Goal: Navigation & Orientation: Find specific page/section

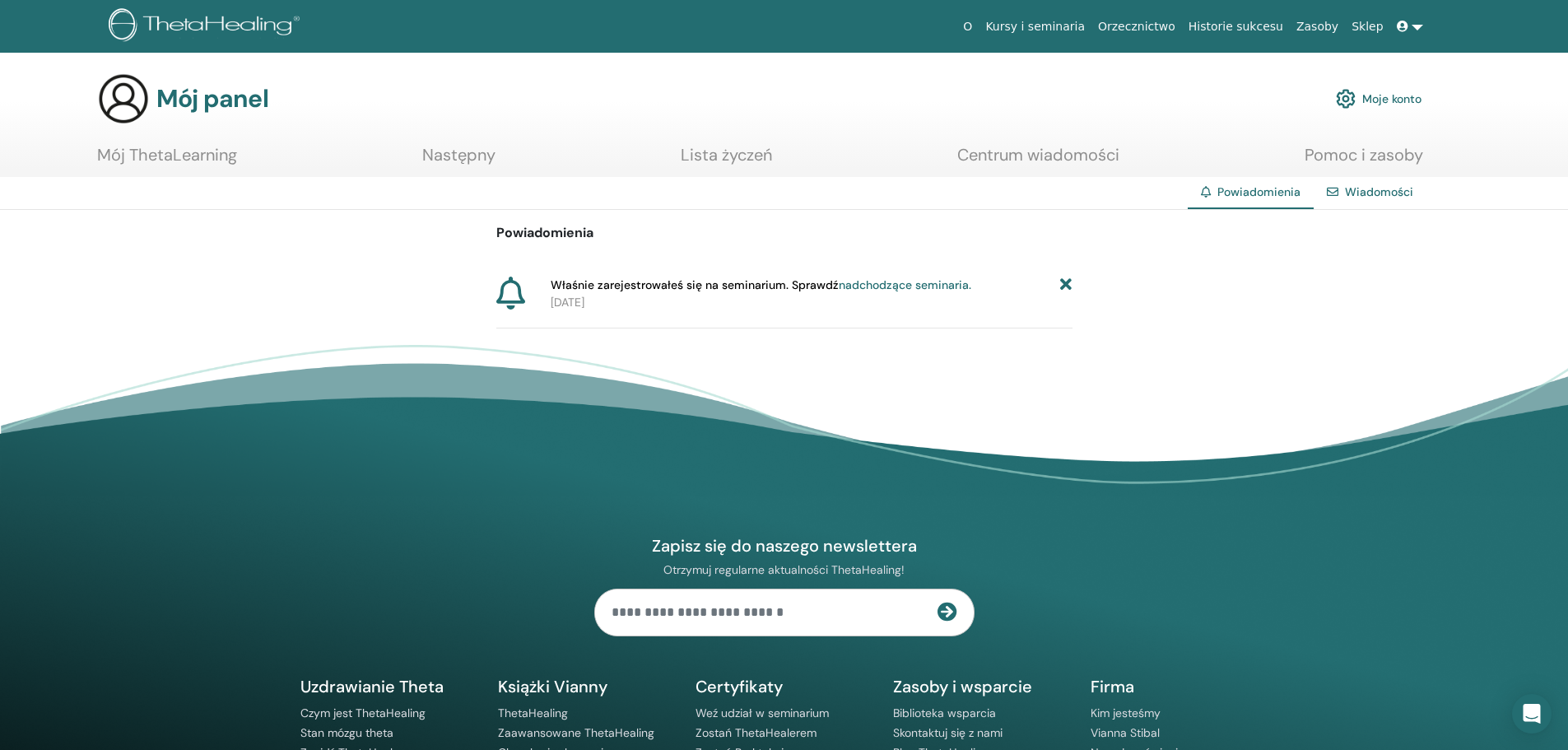
click at [1000, 125] on section "Mój panel Moje konto Mój ThetaLearning Następny Lista życzeń Centrum wiadomości…" at bounding box center [784, 124] width 1568 height 105
click at [1175, 27] on font "Orzecznictwo" at bounding box center [1137, 26] width 78 height 14
click at [1227, 30] on font "Historie sukcesu" at bounding box center [1235, 26] width 95 height 14
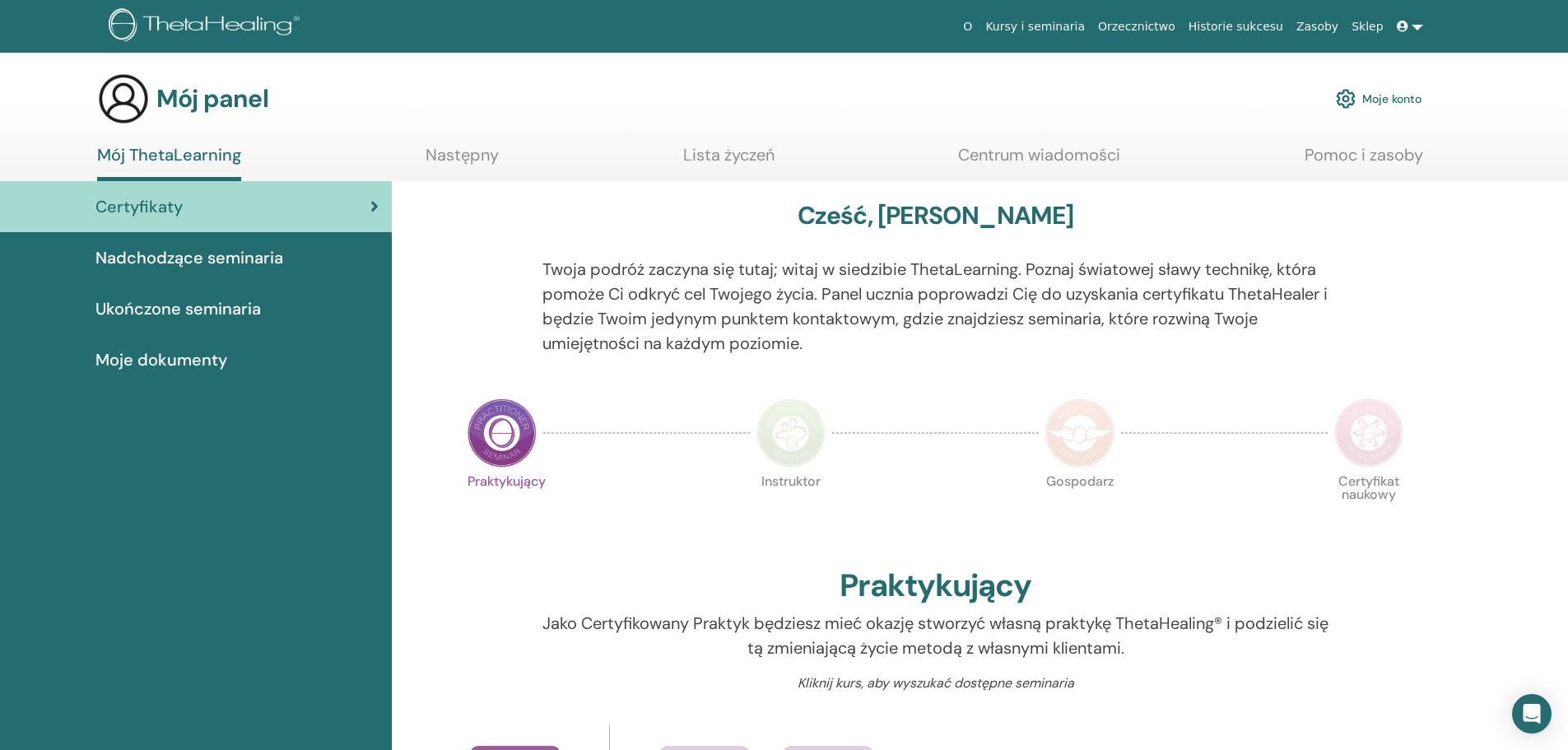
click at [196, 352] on font "Moje dokumenty" at bounding box center [161, 360] width 132 height 22
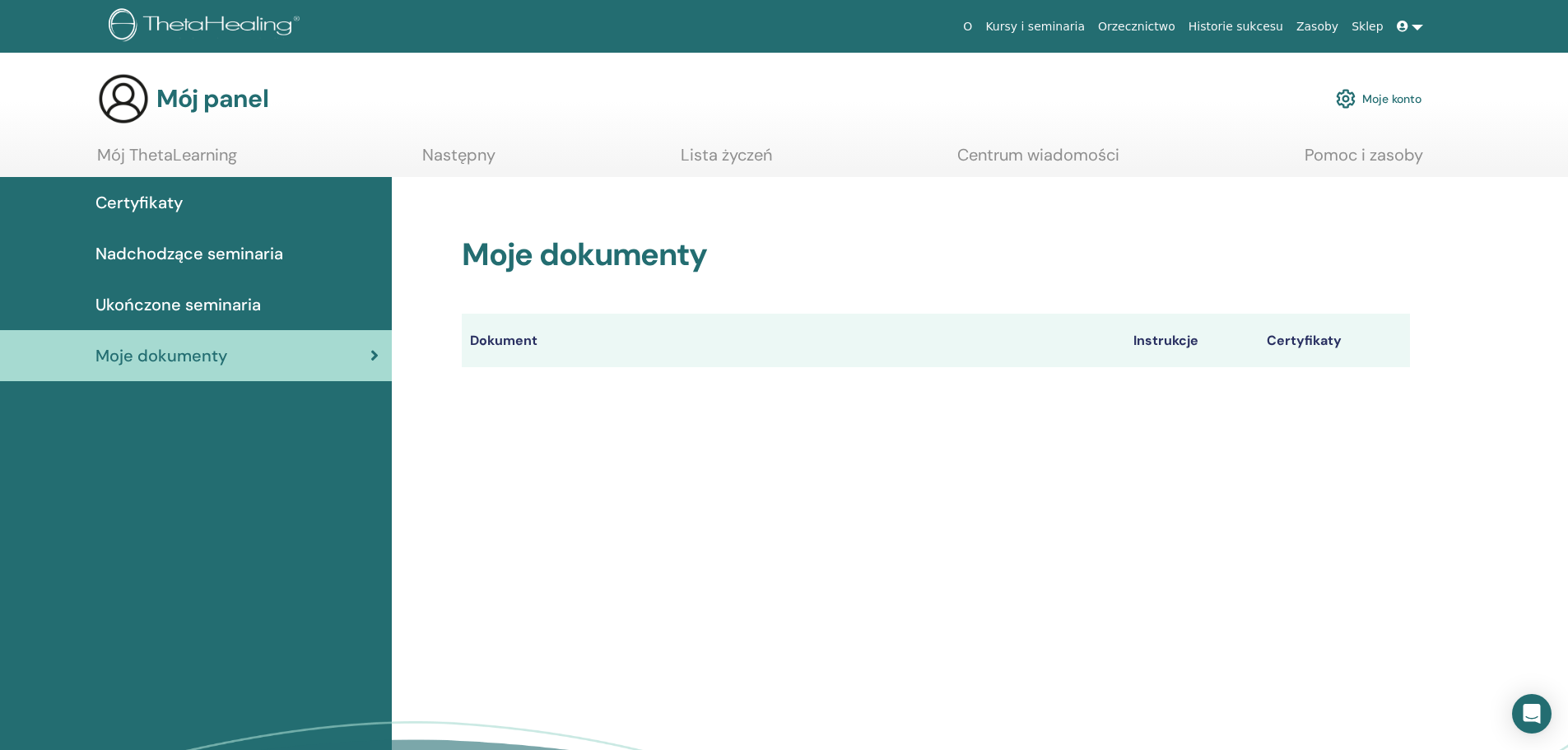
click at [206, 311] on font "Ukończone seminaria" at bounding box center [178, 305] width 165 height 22
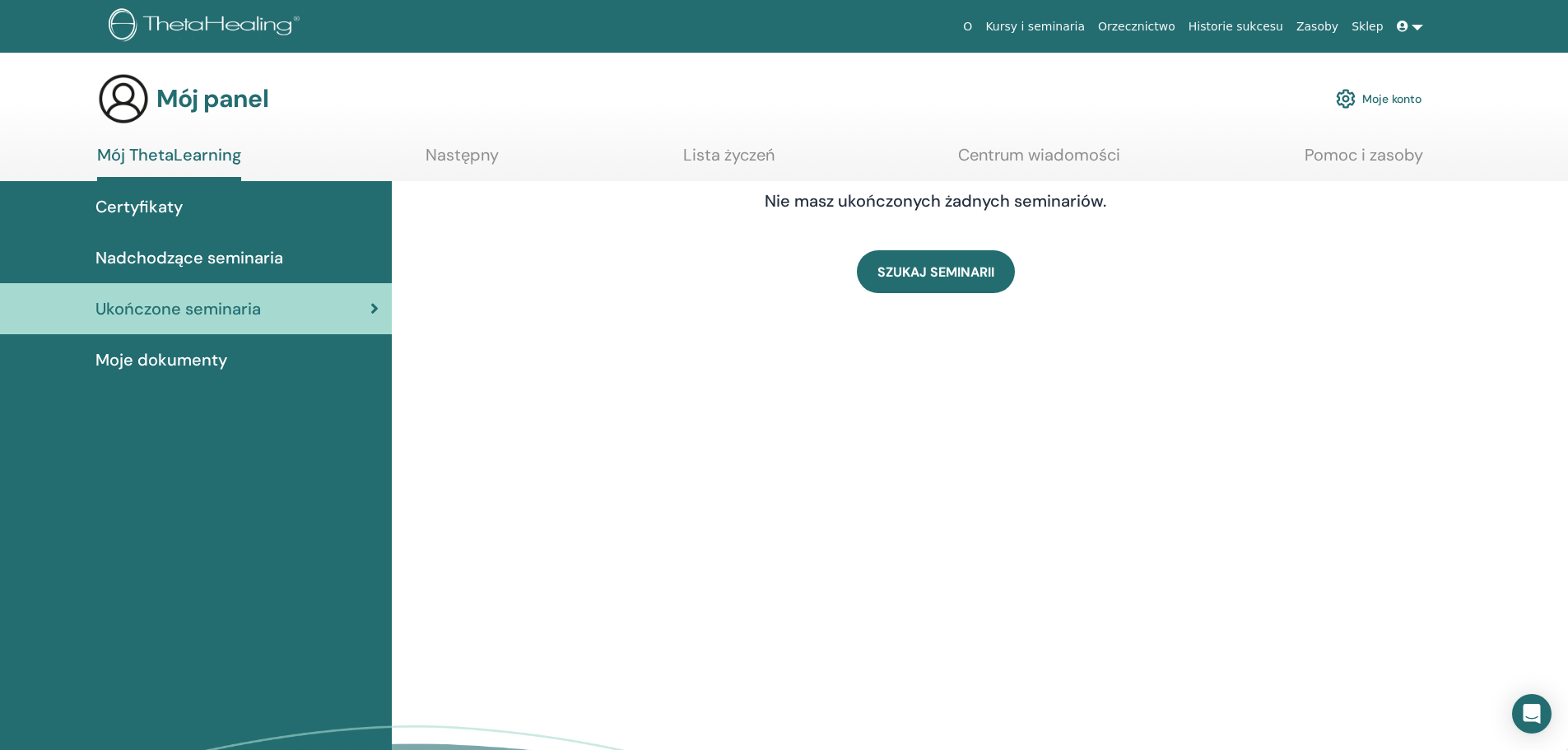
click at [150, 201] on font "Certyfikaty" at bounding box center [139, 206] width 87 height 22
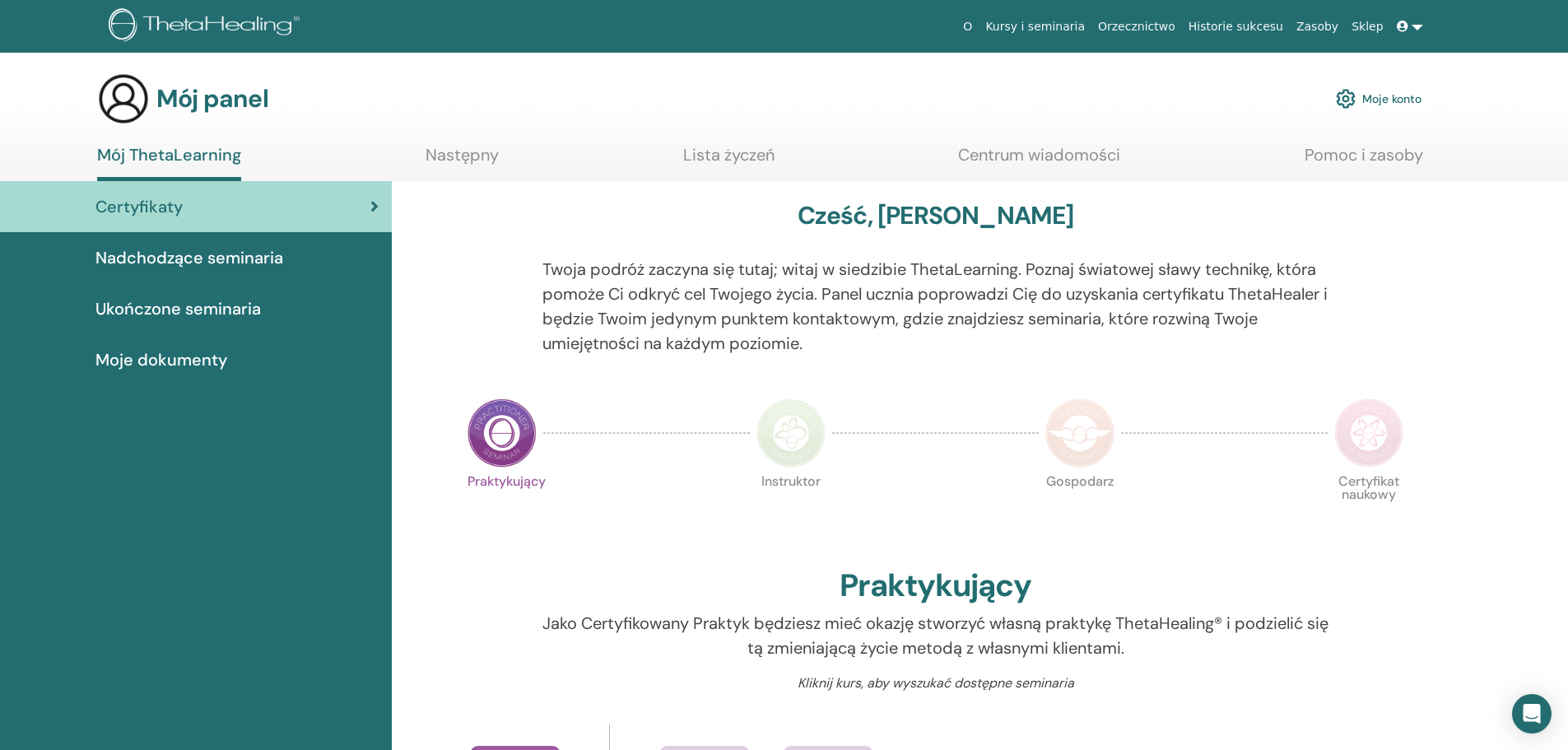
click at [1372, 100] on font "Moje konto" at bounding box center [1392, 99] width 60 height 14
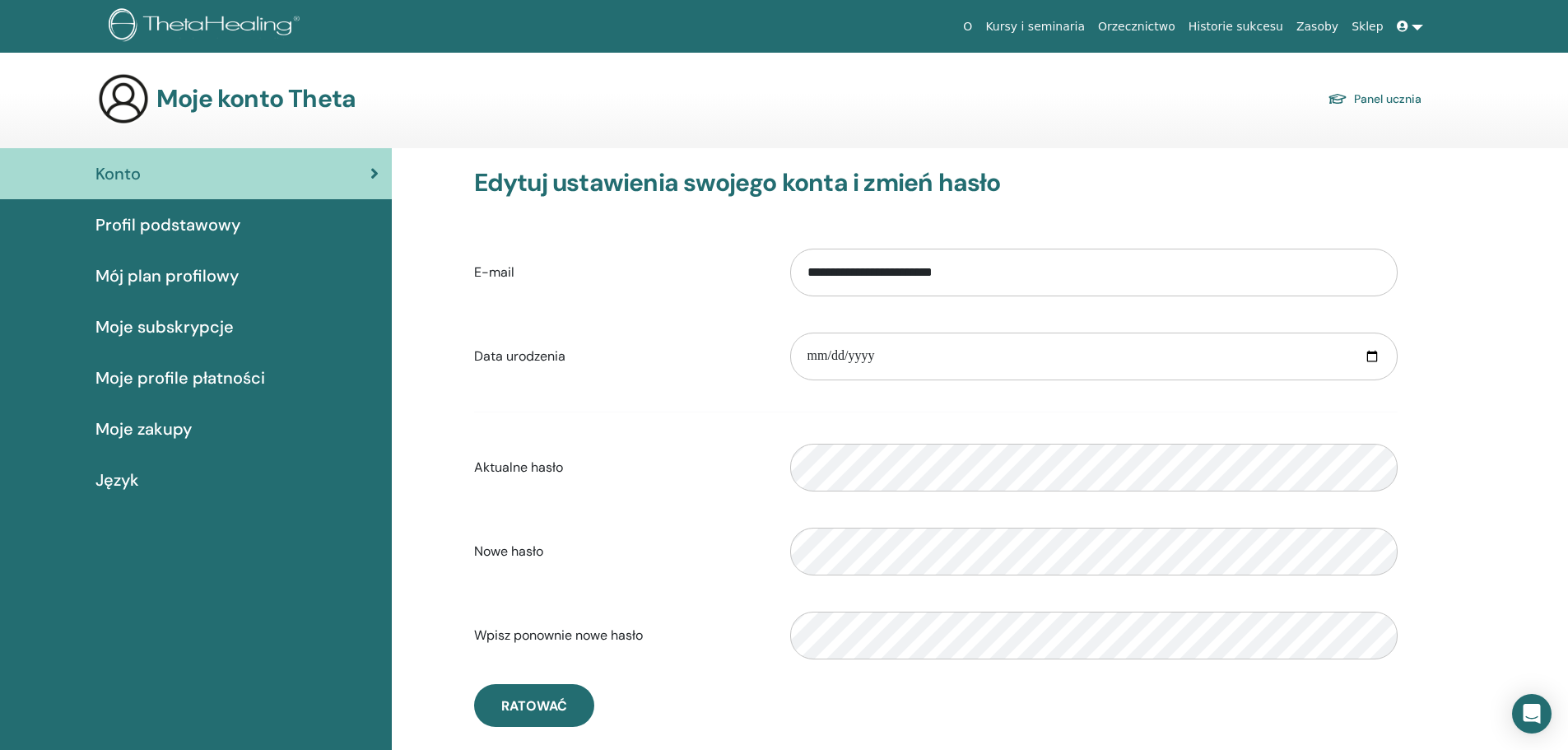
click at [160, 330] on font "Moje subskrypcje" at bounding box center [164, 326] width 138 height 22
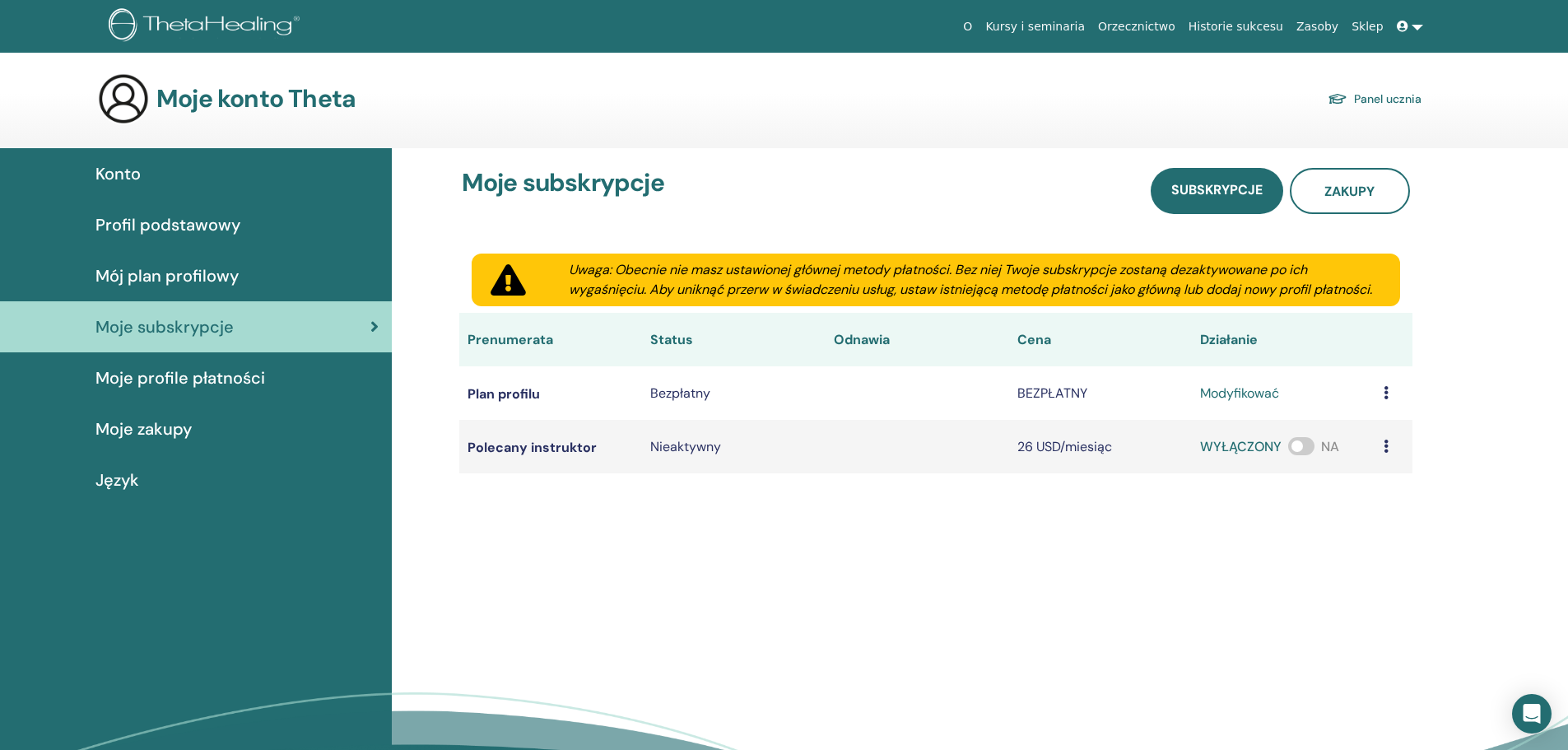
click at [160, 278] on font "Mój plan profilowy" at bounding box center [167, 276] width 143 height 22
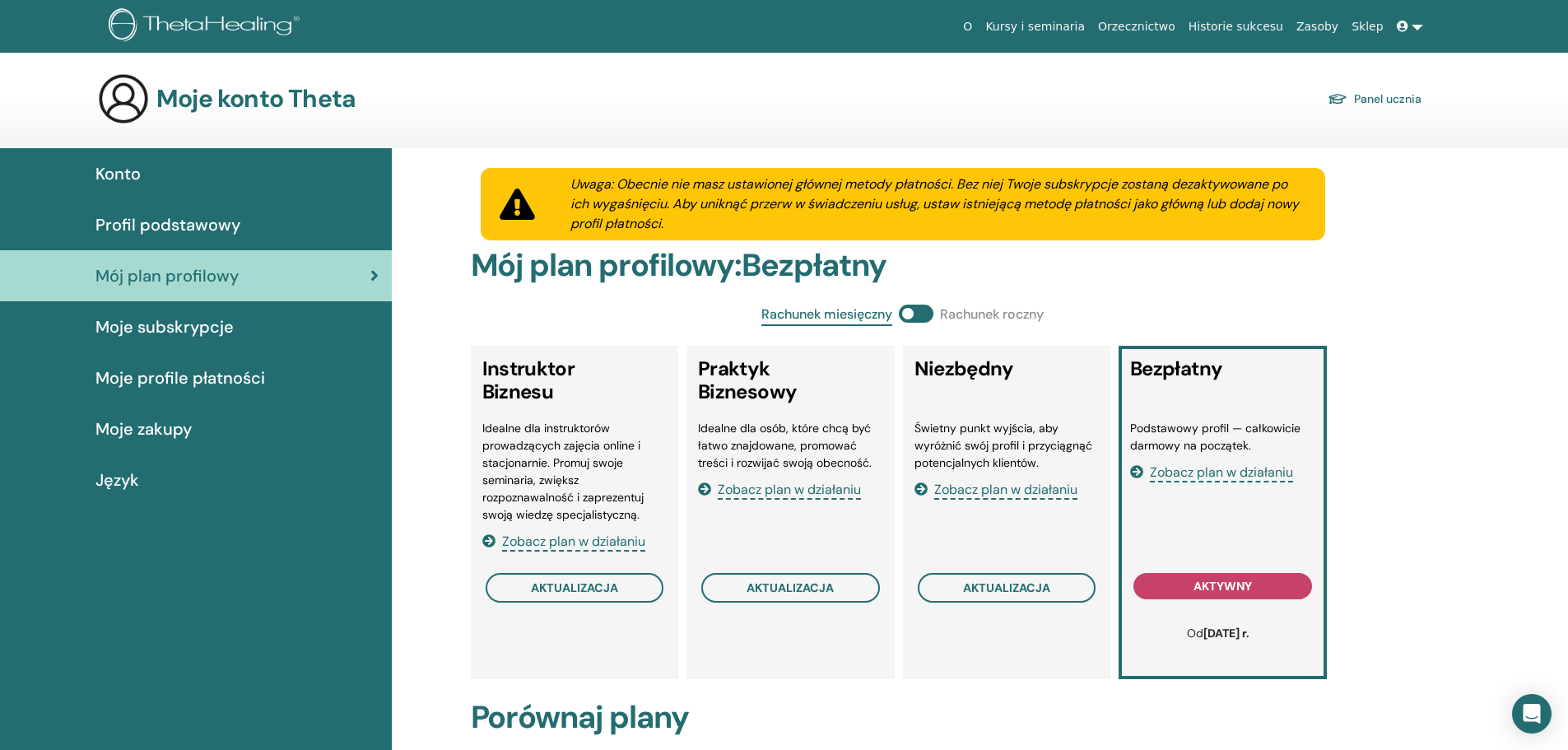
click at [174, 212] on span "Profil podstawowy" at bounding box center [168, 224] width 145 height 24
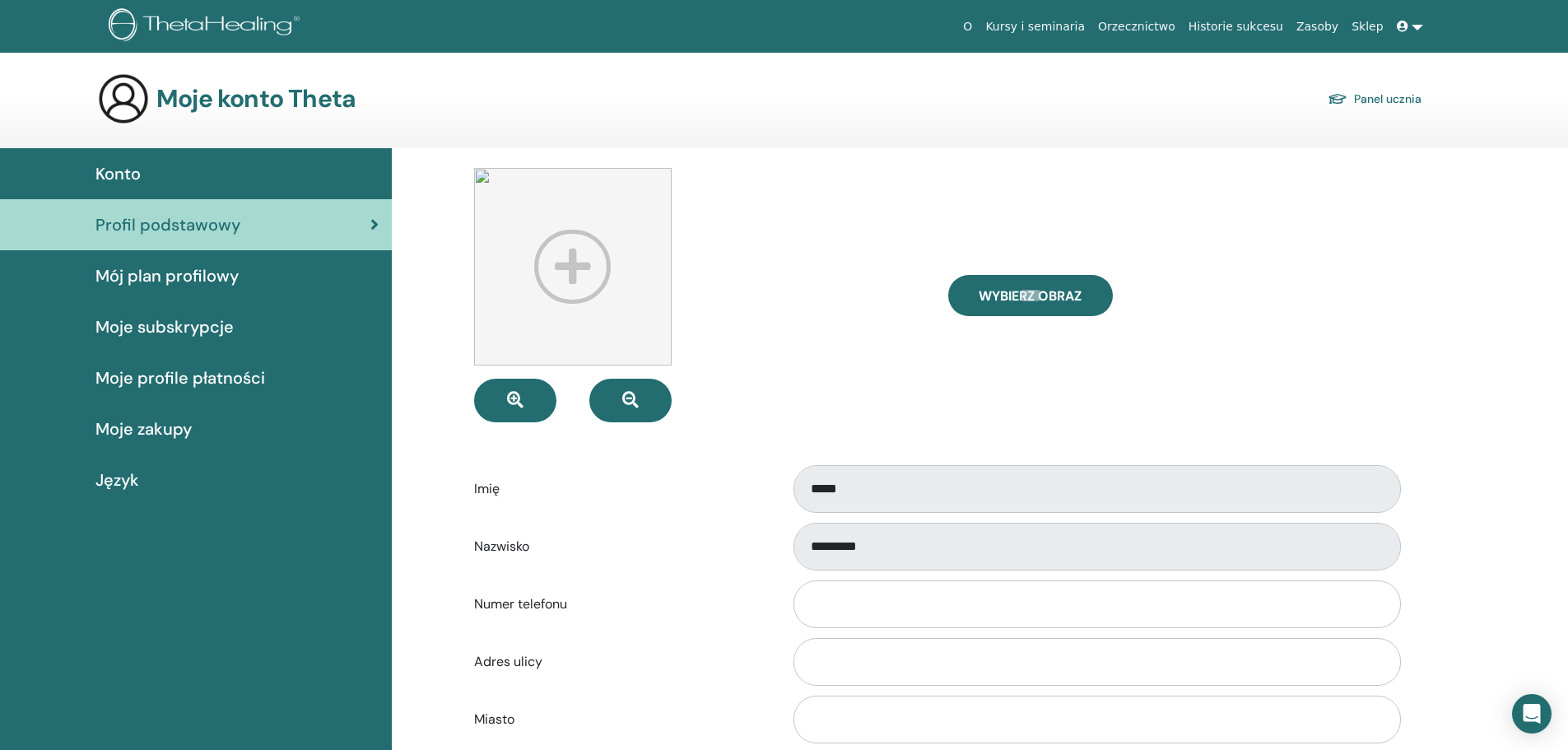
click at [1419, 32] on link at bounding box center [1410, 27] width 40 height 31
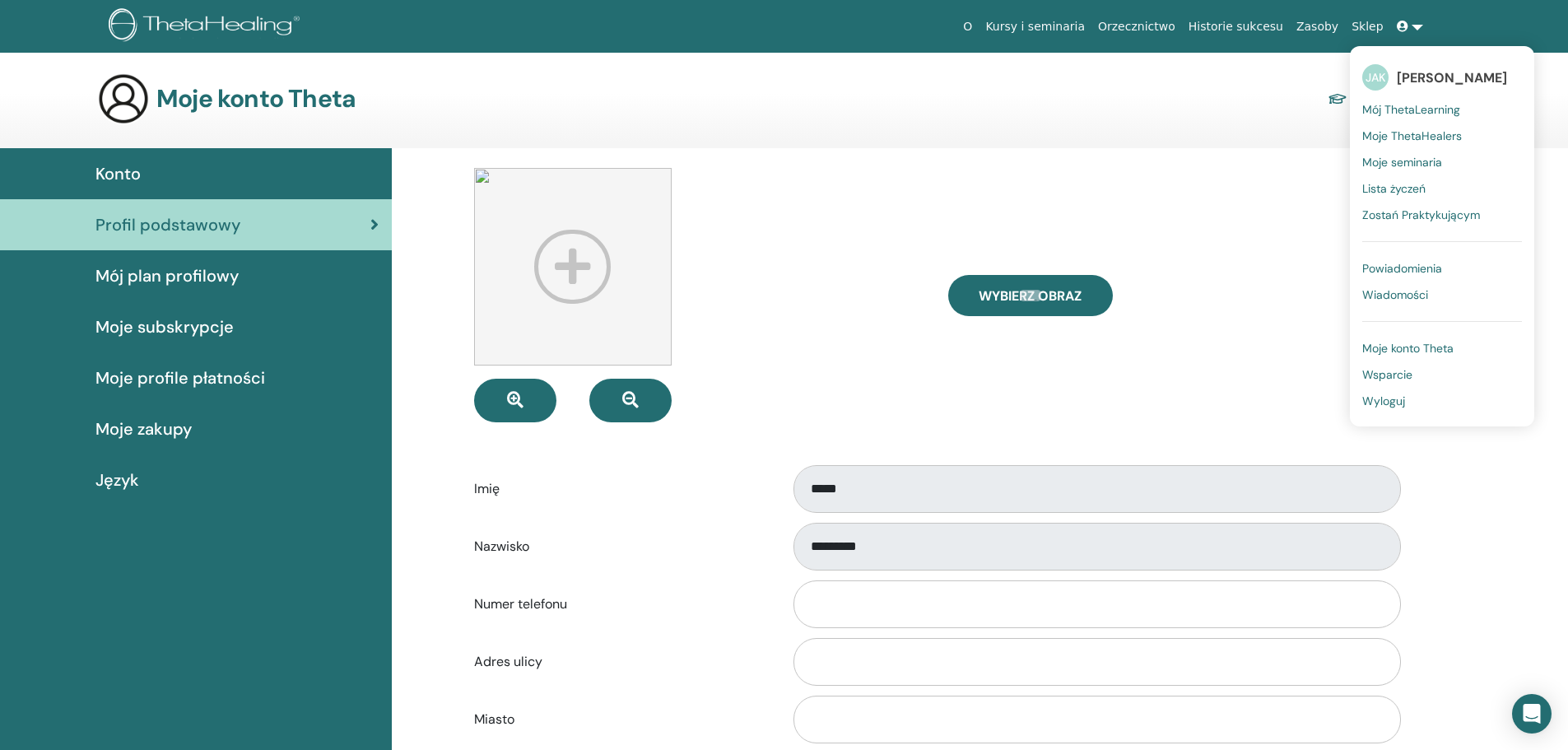
click at [1430, 165] on font "Moje seminaria" at bounding box center [1402, 162] width 80 height 14
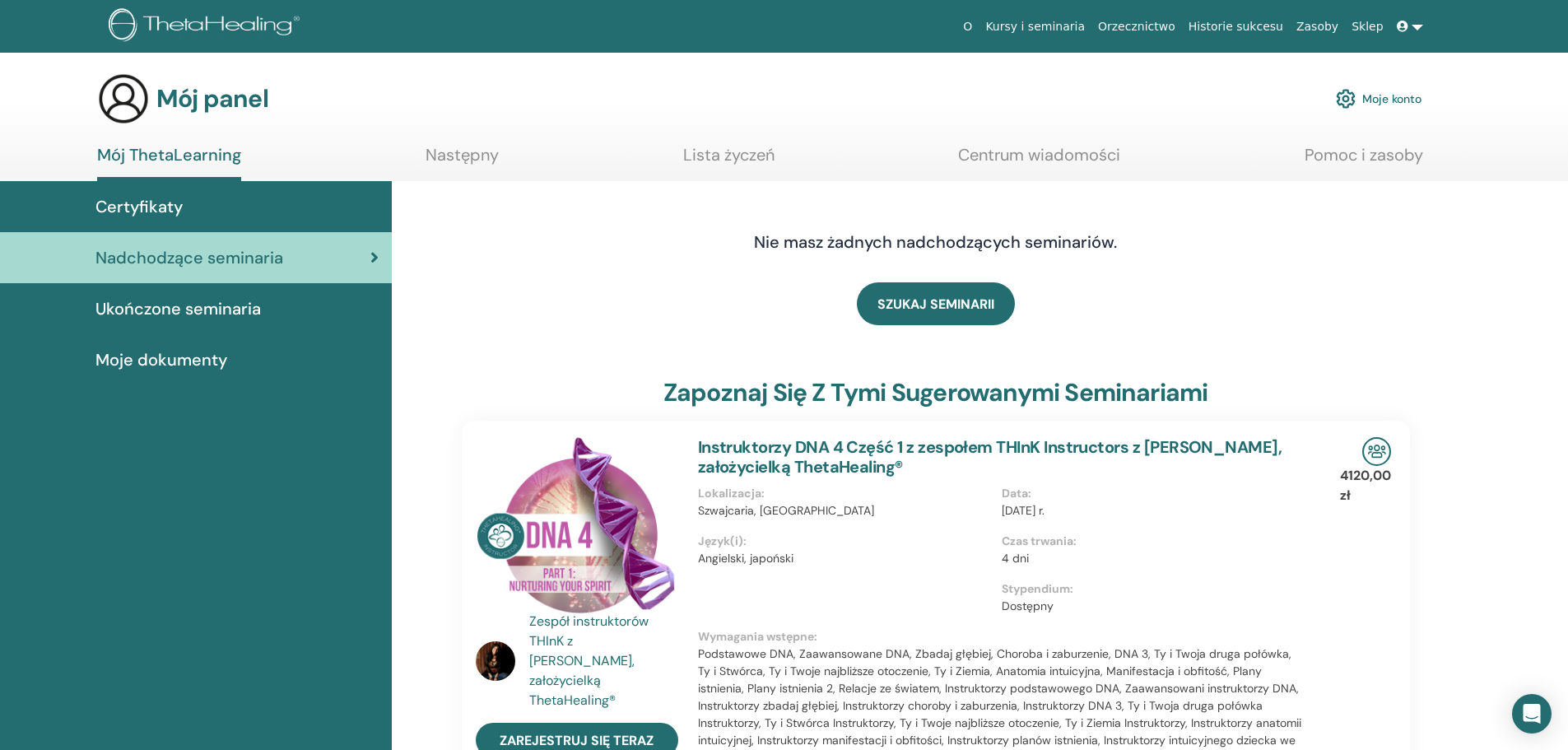
click at [1015, 157] on font "Centrum wiadomości" at bounding box center [1039, 155] width 162 height 22
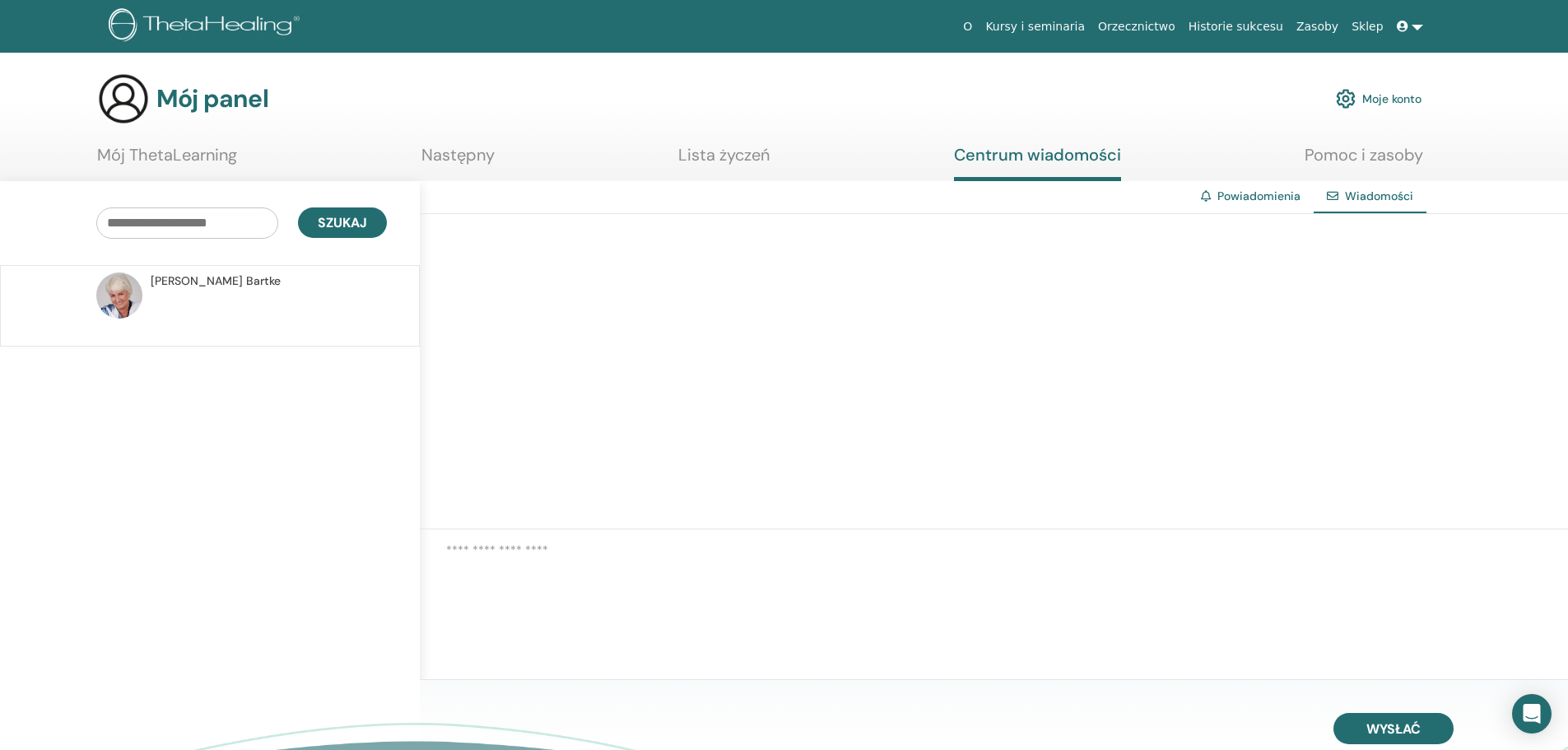
click at [246, 279] on font "Bartke" at bounding box center [263, 280] width 34 height 14
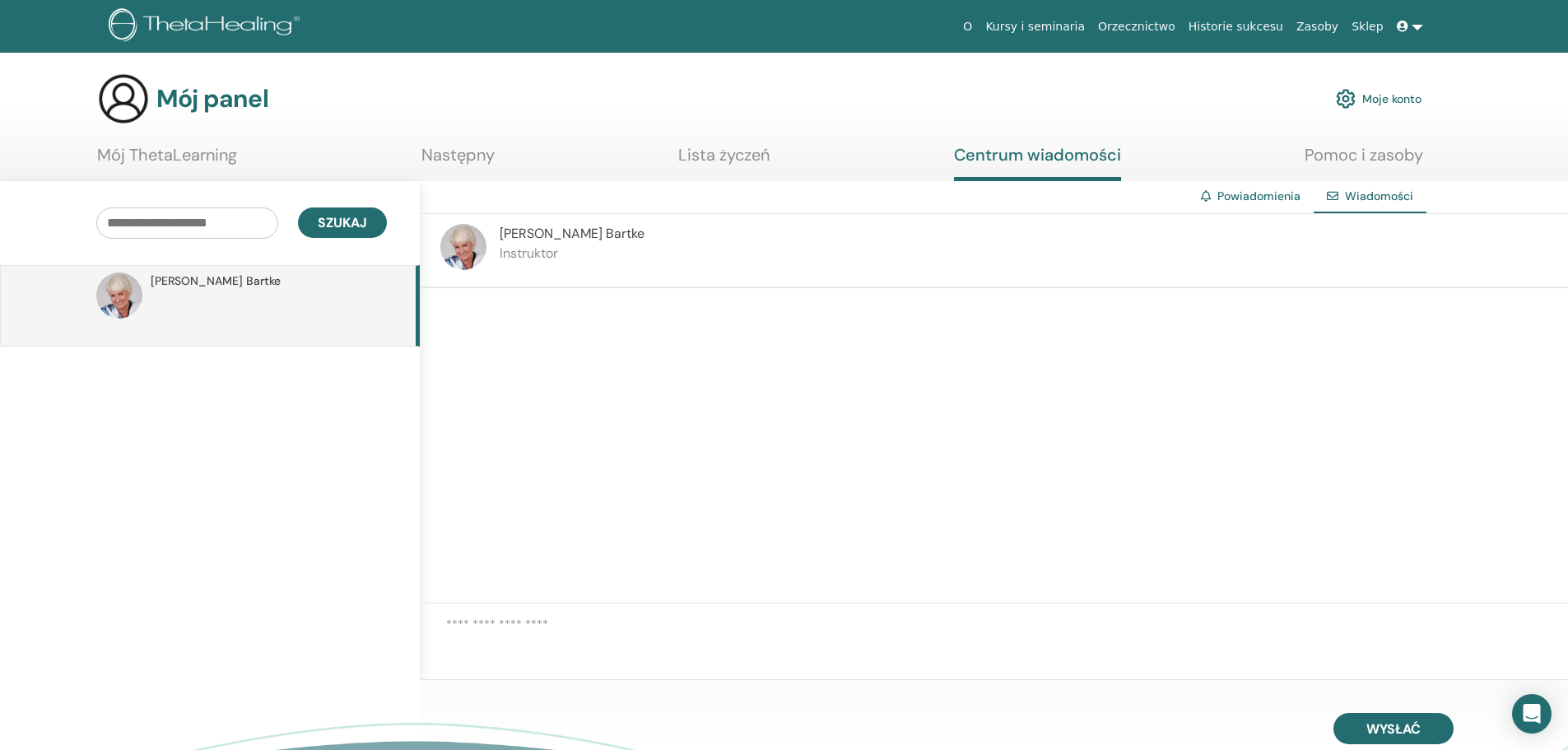
click at [223, 160] on font "Mój ThetaLearning" at bounding box center [167, 155] width 140 height 22
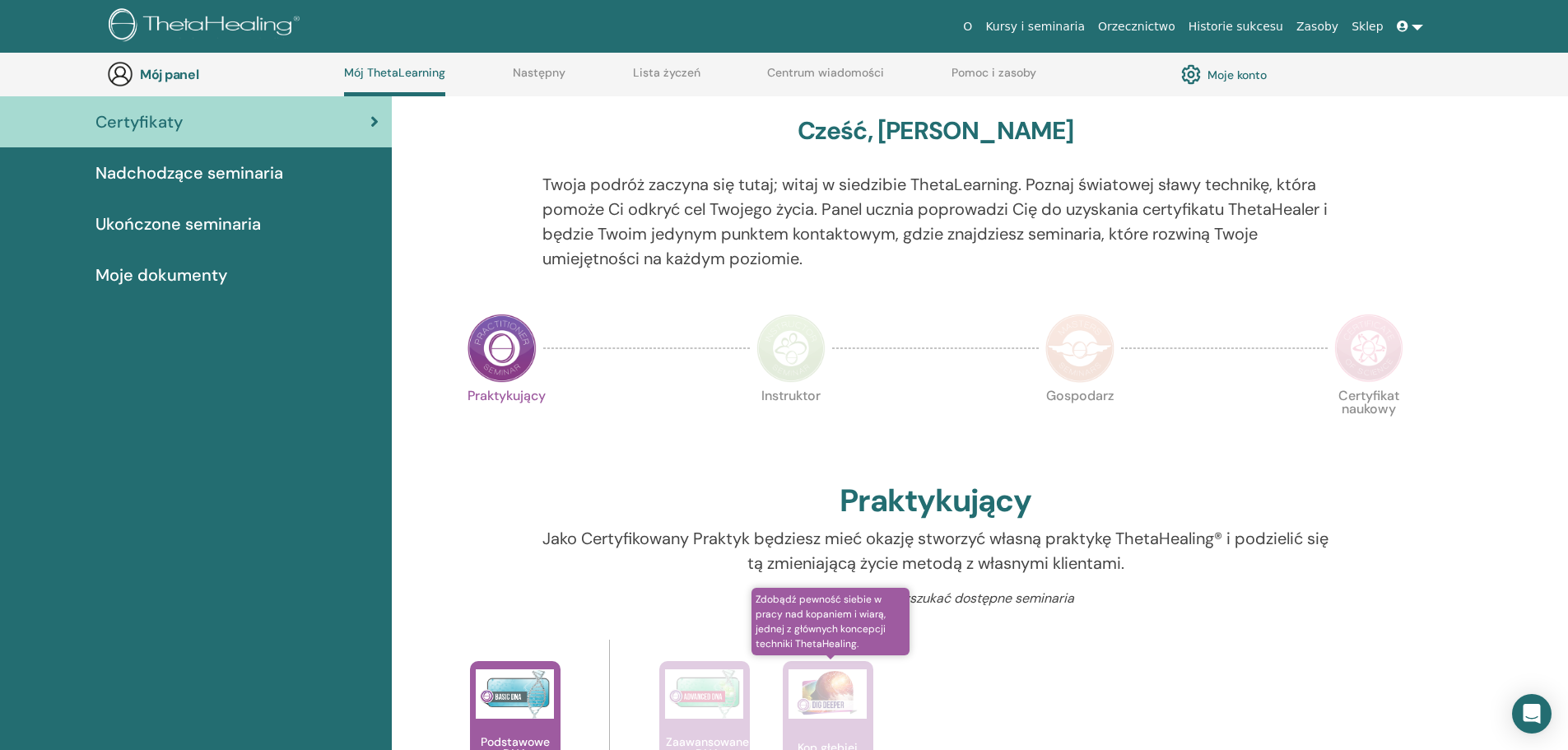
scroll to position [126, 0]
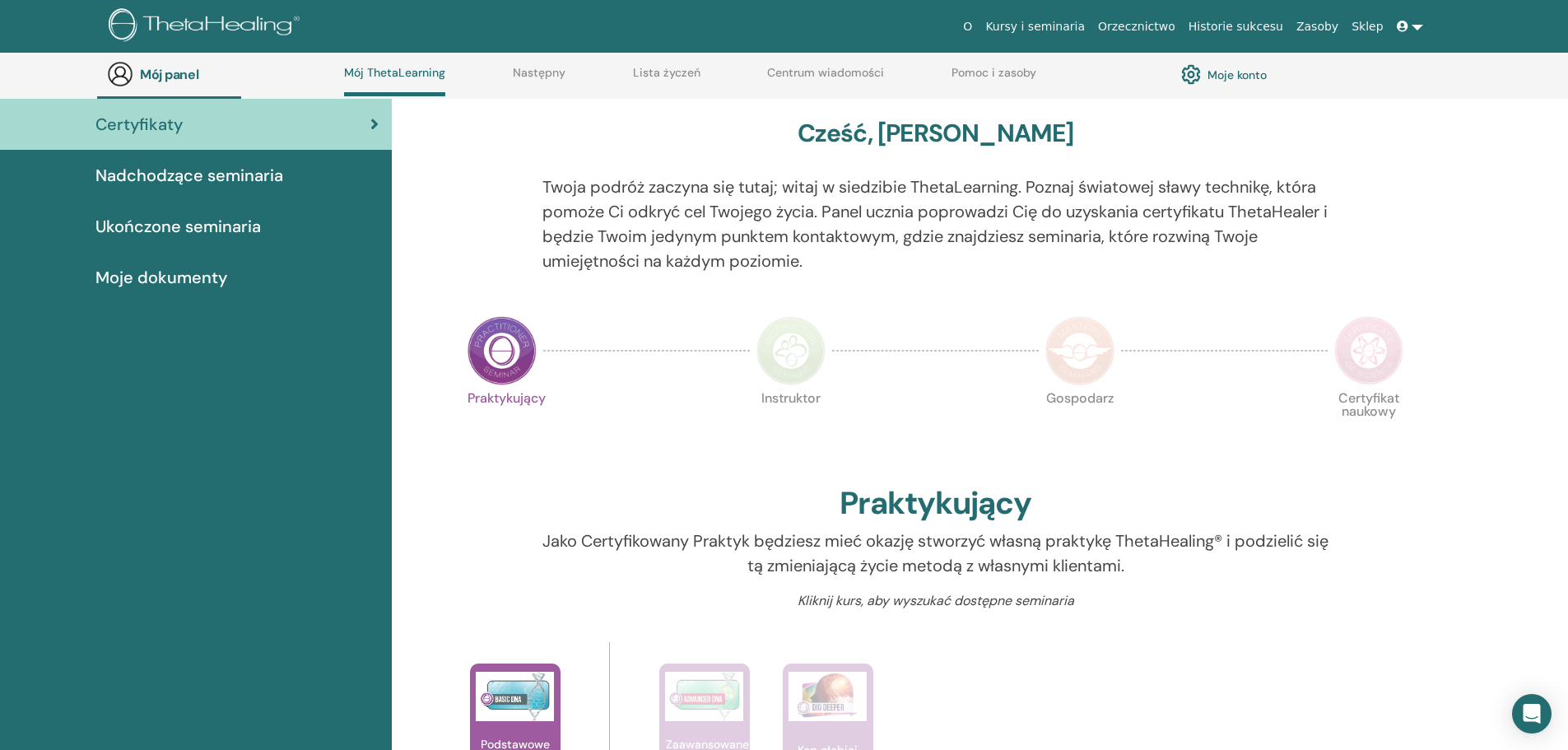
click at [255, 218] on font "Ukończone seminaria" at bounding box center [178, 226] width 165 height 22
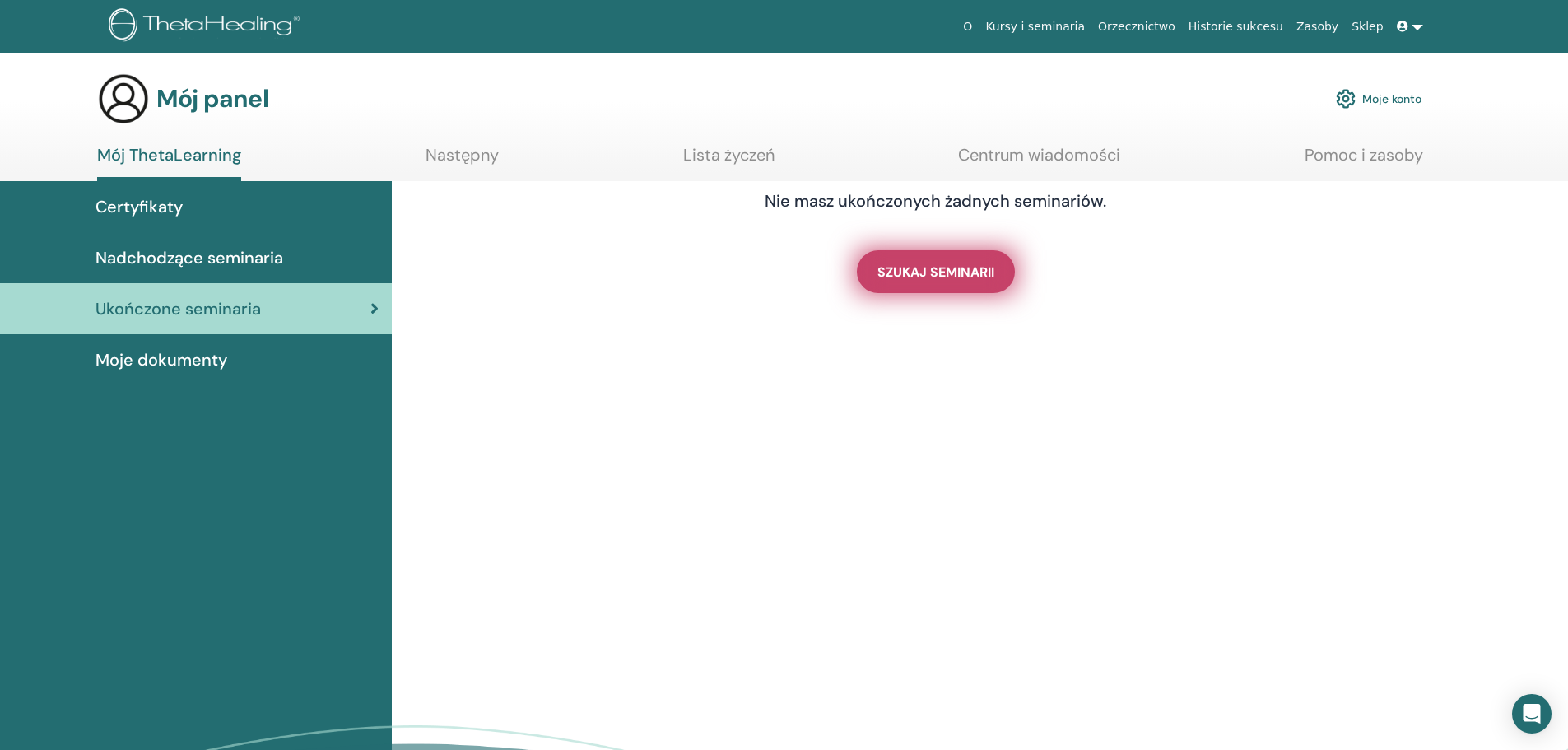
click at [987, 273] on font "SZUKAJ SEMINARII" at bounding box center [936, 271] width 117 height 17
